Goal: Check status: Check status

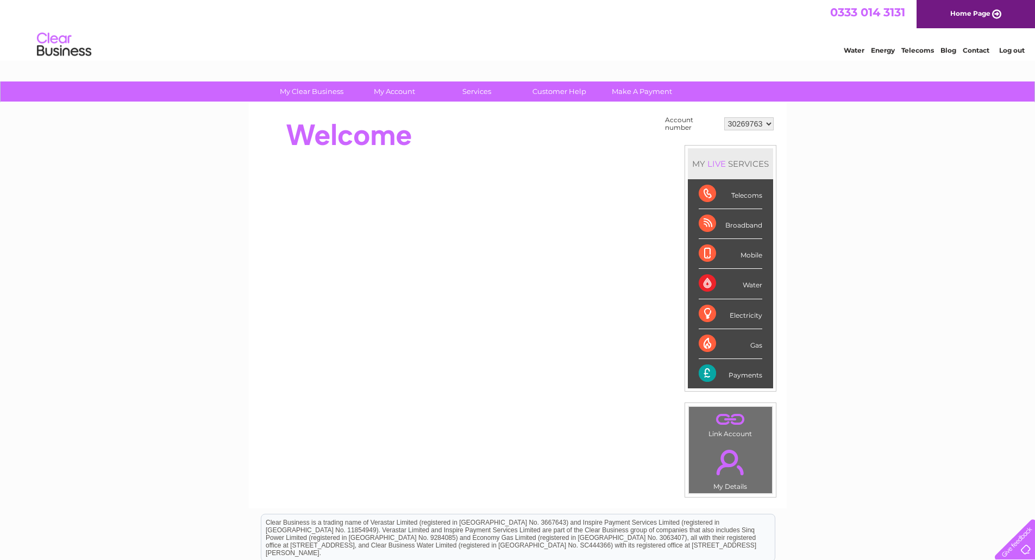
click at [765, 126] on select "30269763 30269764 30304433" at bounding box center [748, 123] width 49 height 13
click at [768, 125] on select "30269763 30269764 30304433" at bounding box center [748, 123] width 49 height 13
select select "30304433"
click at [724, 117] on select "30269763 30269764 30304433" at bounding box center [748, 123] width 49 height 13
